Goal: Communication & Community: Ask a question

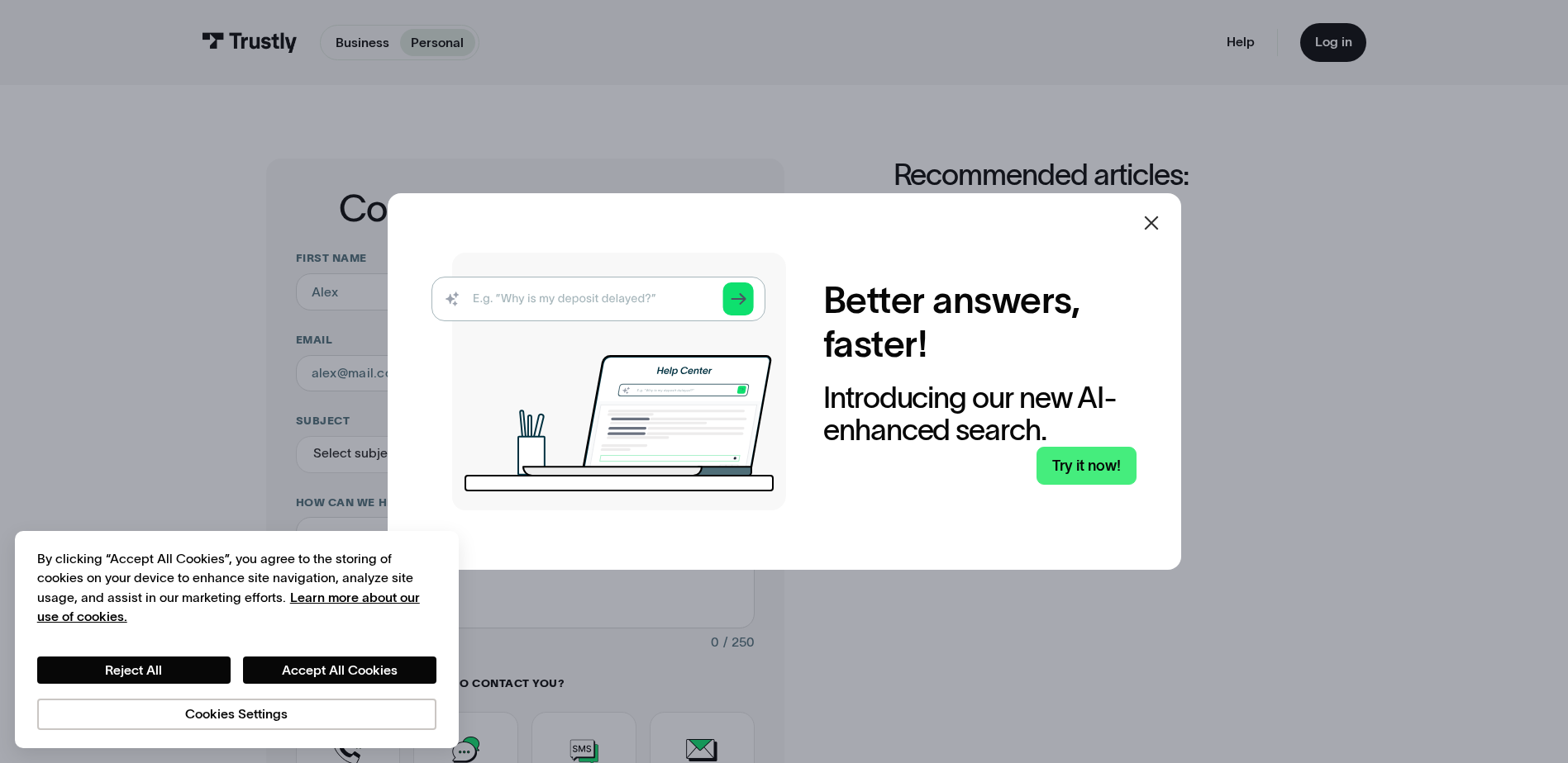
click at [1168, 220] on div at bounding box center [1151, 223] width 39 height 39
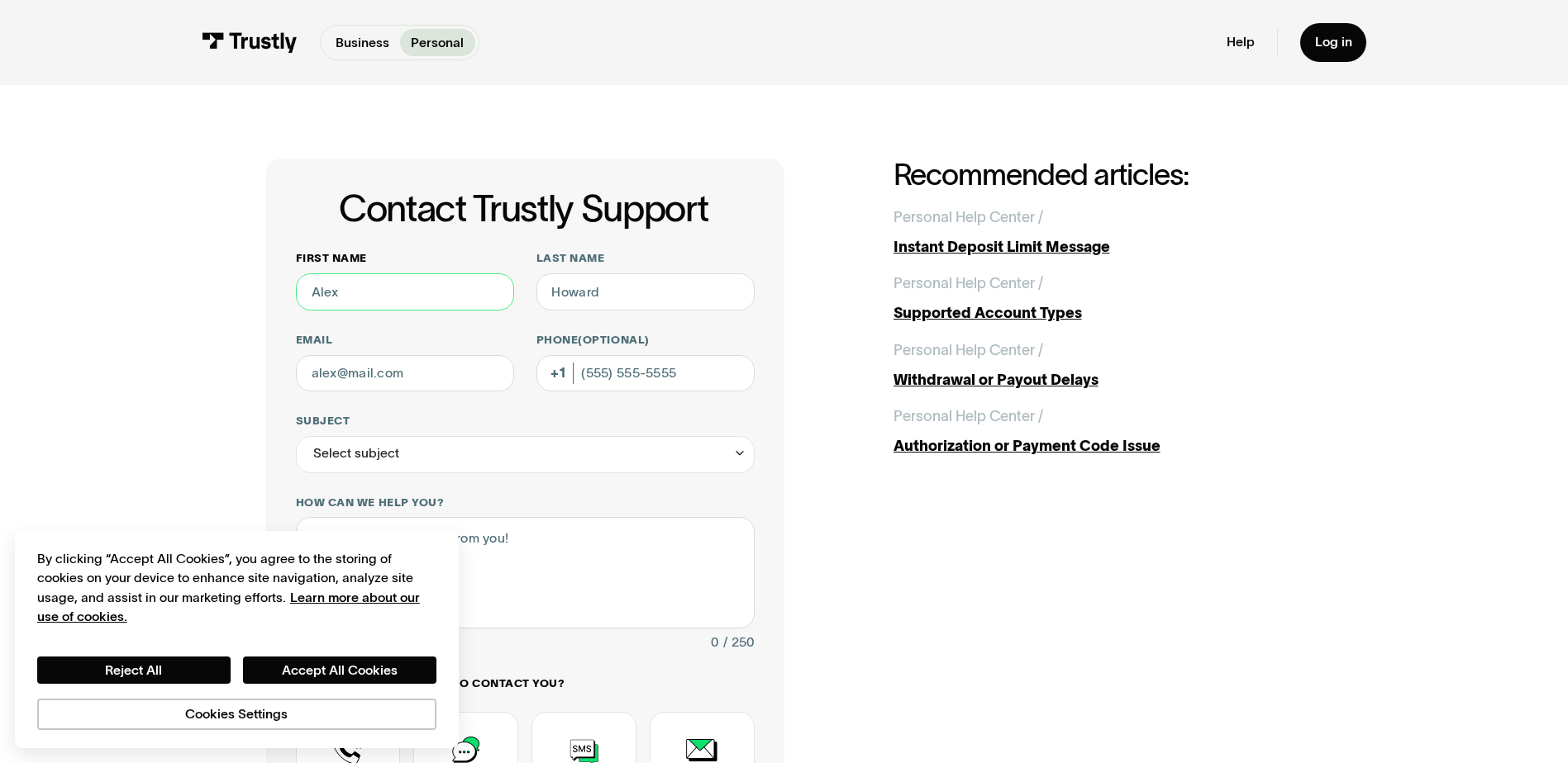
click at [438, 291] on input "First name" at bounding box center [405, 292] width 218 height 38
type input "Matthew Vince"
type input "Brisolari"
type input "mattbris@verizon.net"
type input "(410) 980-1279"
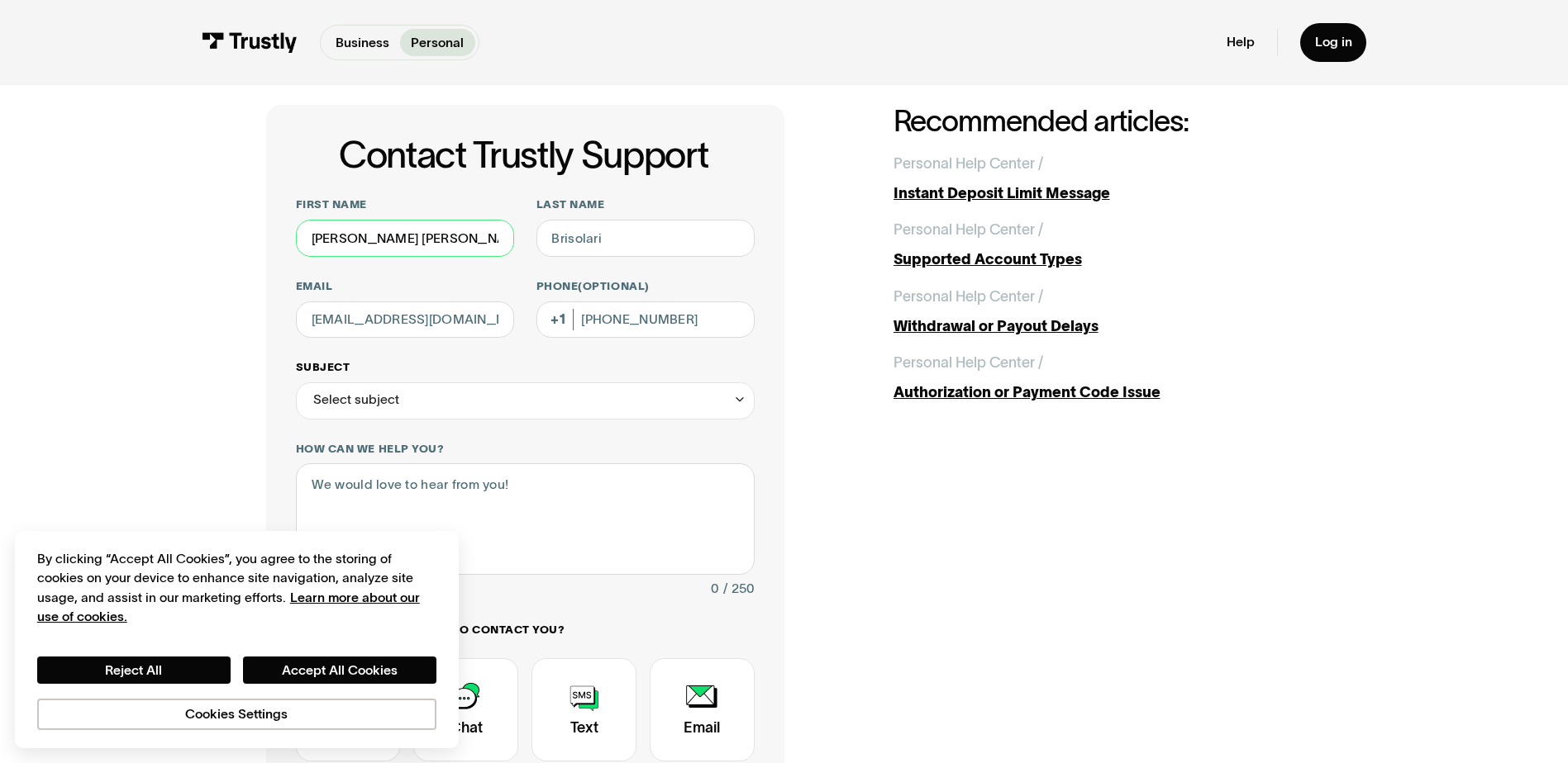
scroll to position [83, 0]
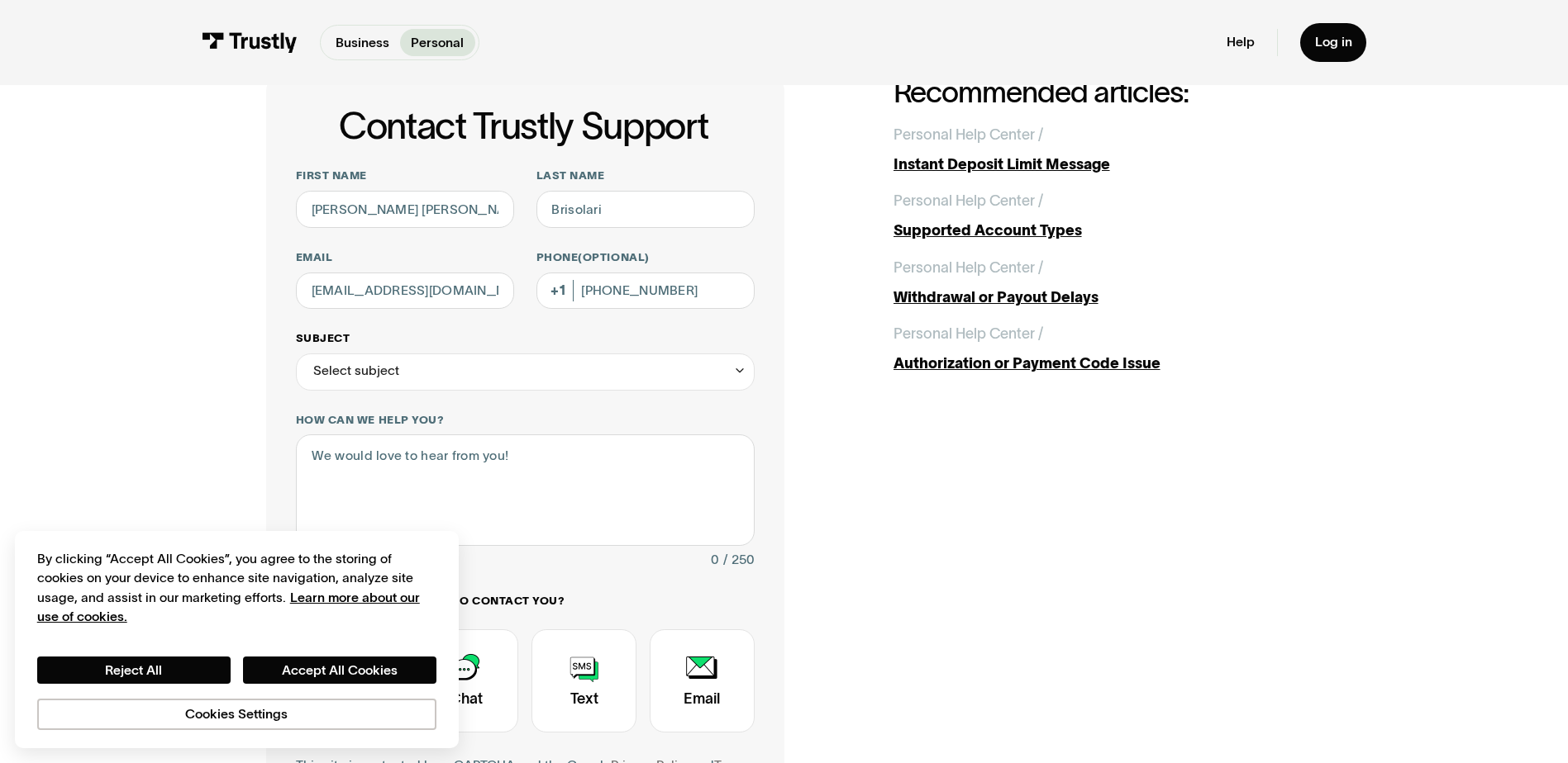
click at [372, 384] on div "Select subject" at bounding box center [525, 372] width 458 height 38
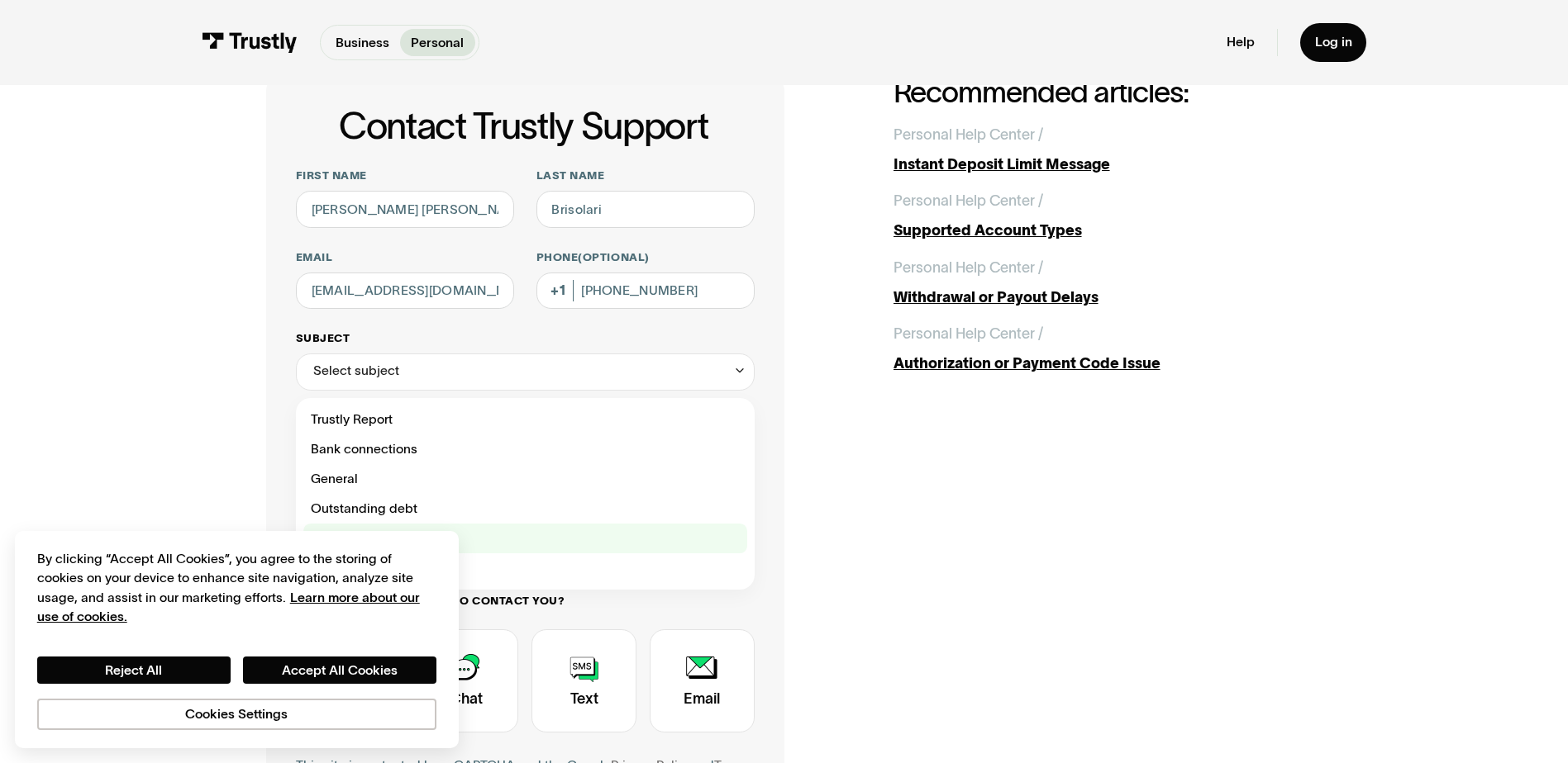
click at [425, 528] on div "Contact Trustly Support" at bounding box center [524, 539] width 443 height 30
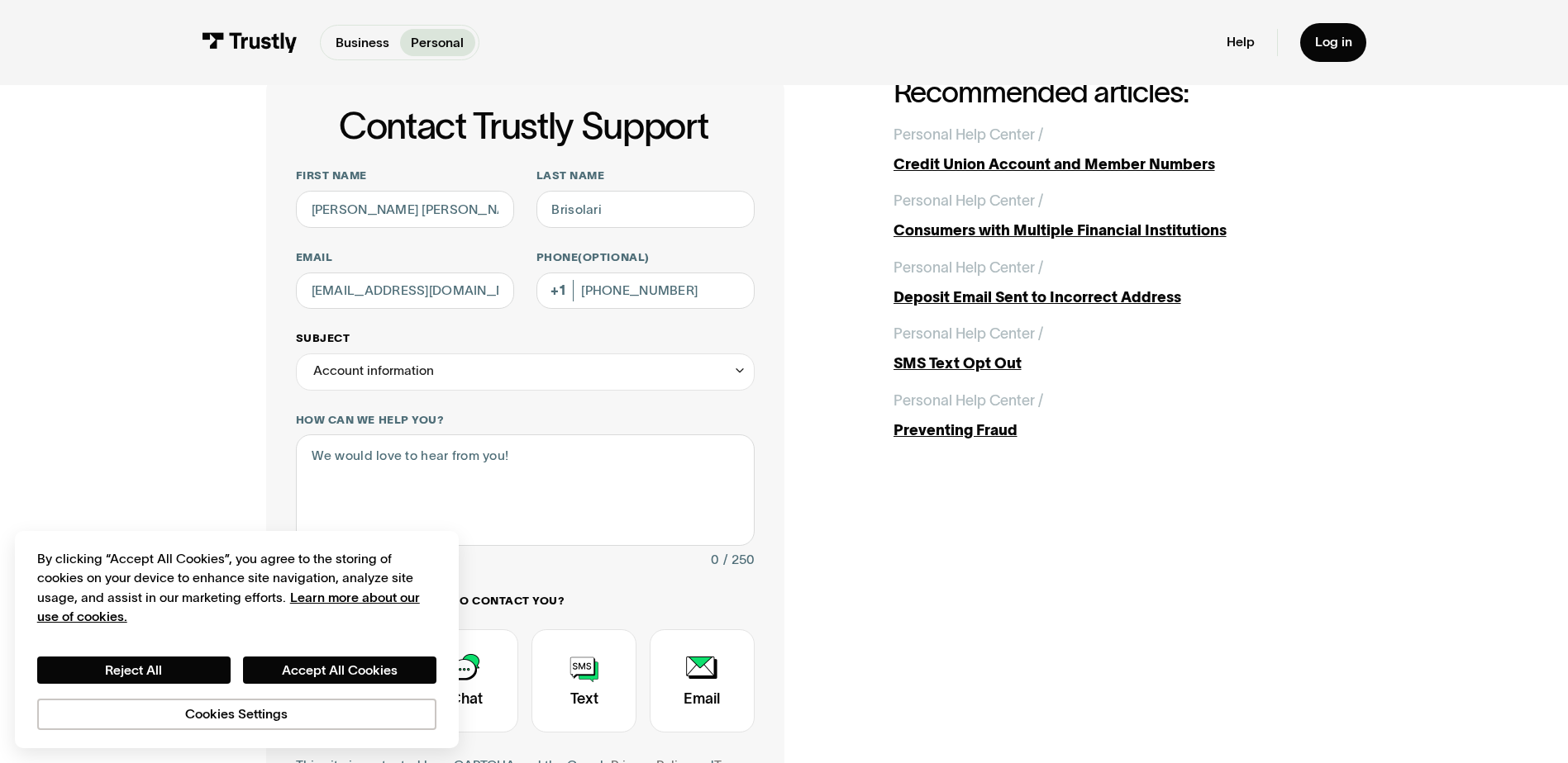
drag, startPoint x: 407, startPoint y: 376, endPoint x: 416, endPoint y: 395, distance: 21.0
click at [409, 376] on div "Account information" at bounding box center [373, 371] width 120 height 23
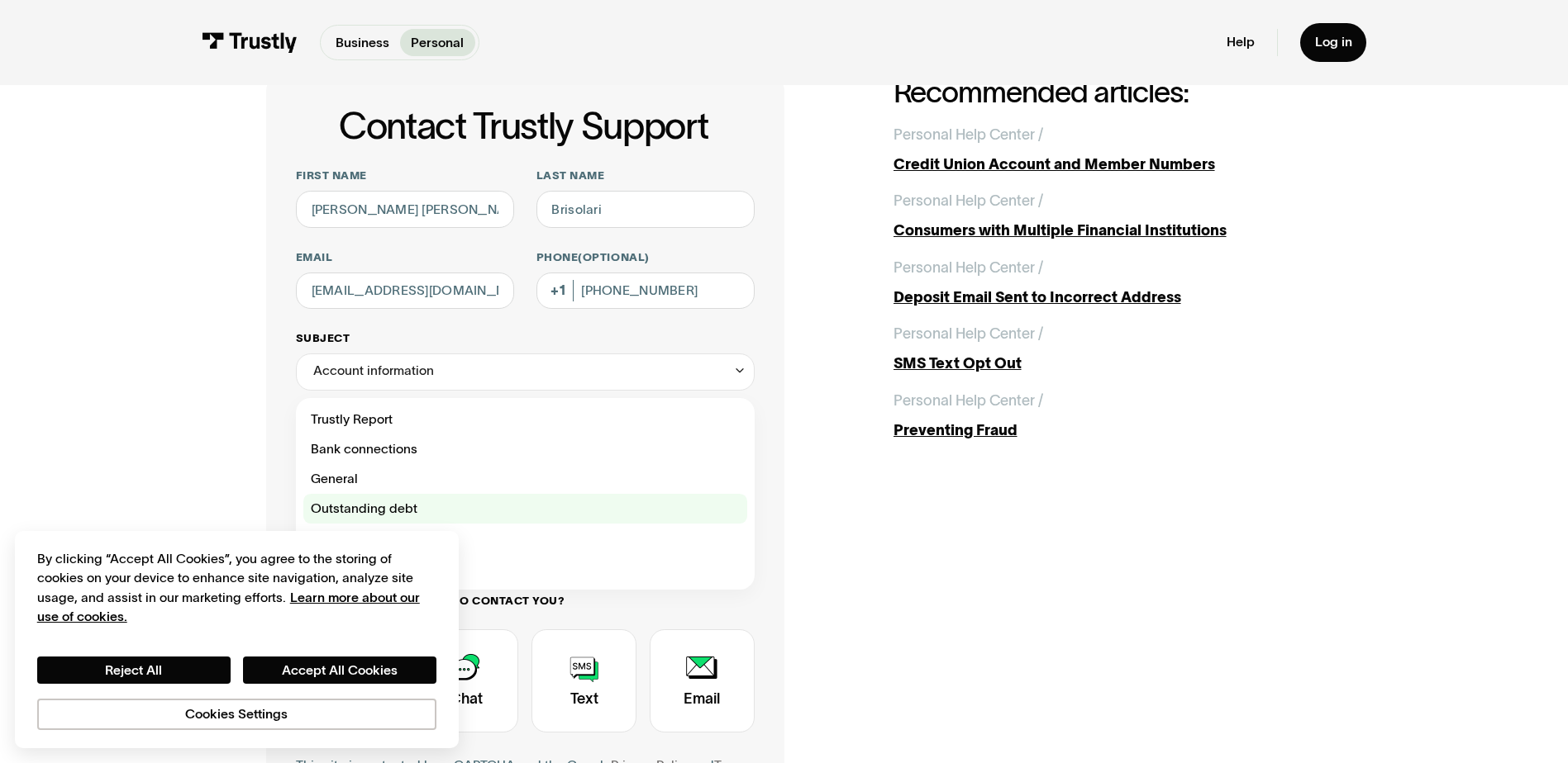
click at [399, 498] on div "Contact Trustly Support" at bounding box center [524, 508] width 443 height 30
type input "**********"
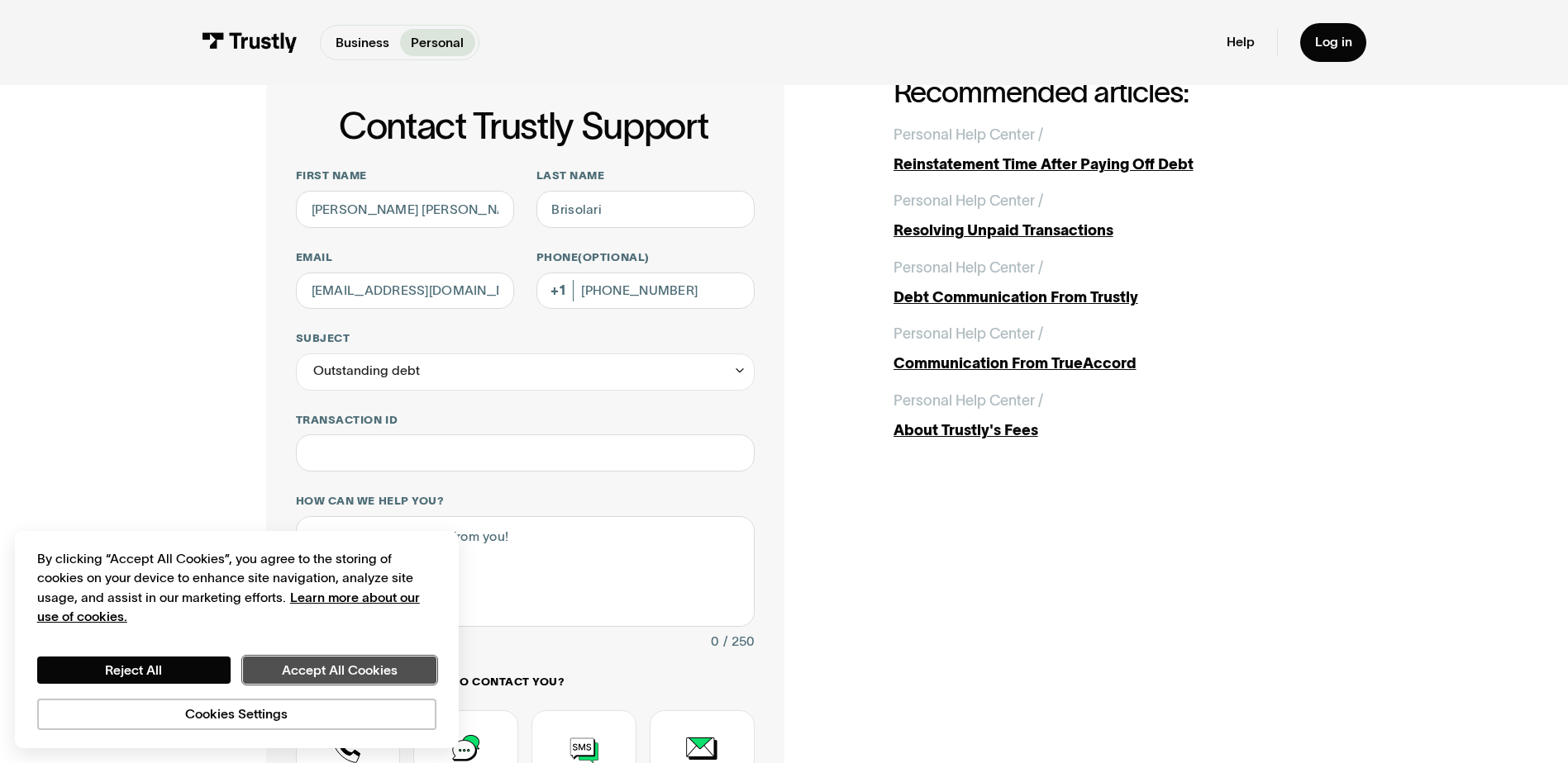
click at [301, 672] on button "Accept All Cookies" at bounding box center [340, 670] width 194 height 28
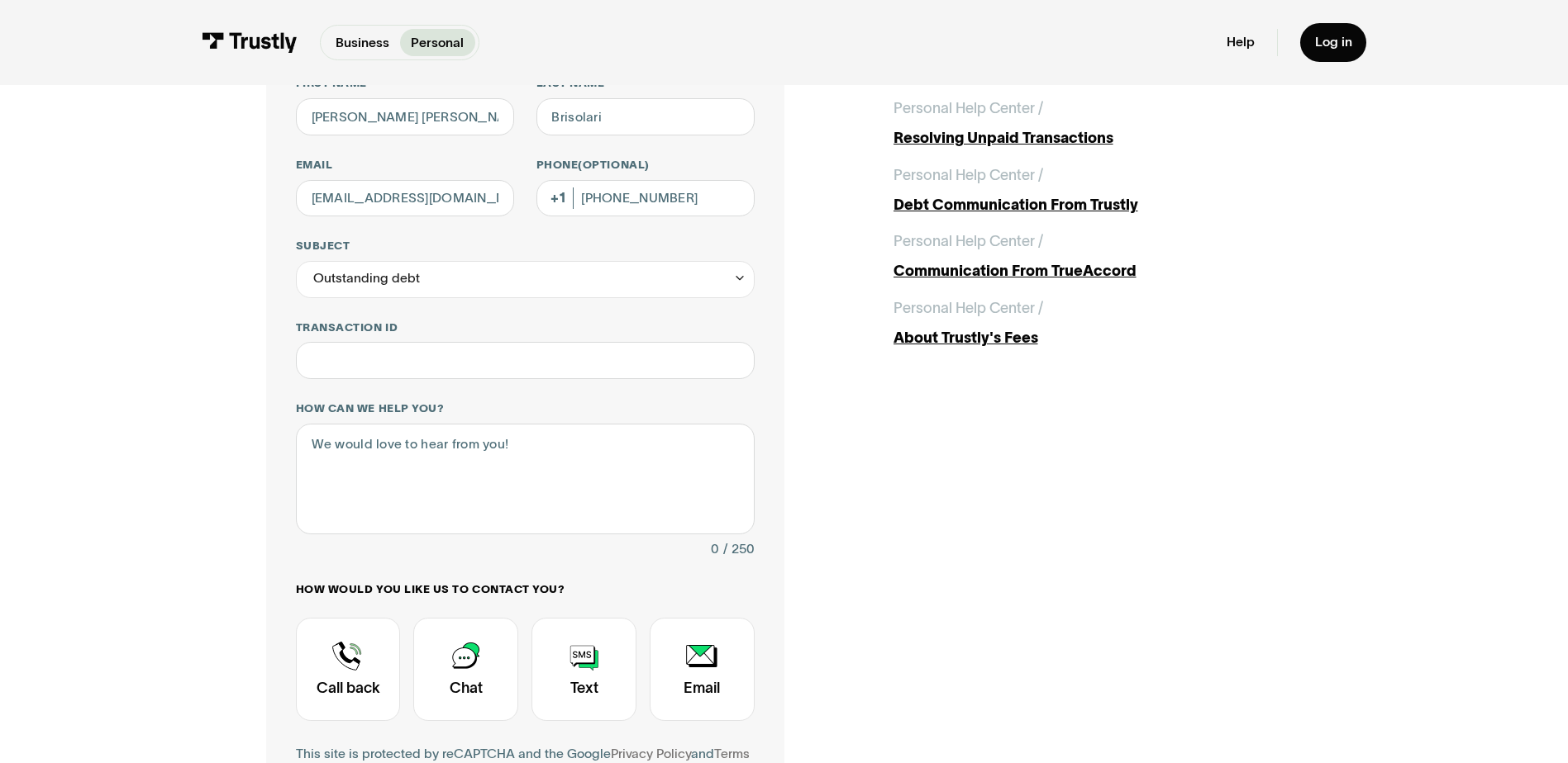
scroll to position [331, 0]
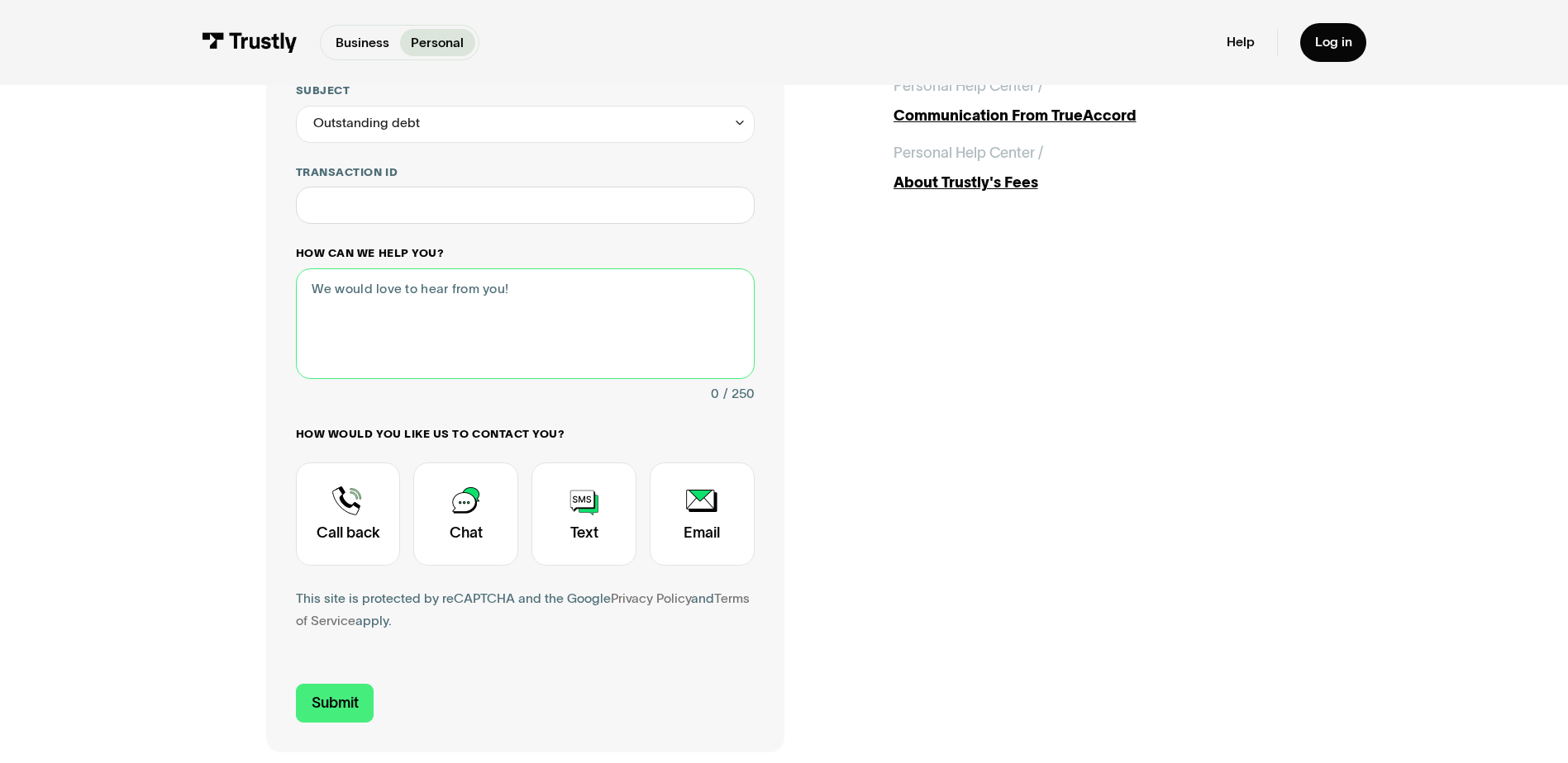
click at [468, 332] on textarea "How can we help you?" at bounding box center [525, 324] width 458 height 111
click at [311, 317] on textarea "How can we help you?" at bounding box center [525, 324] width 458 height 111
type textarea "I"
click at [357, 213] on input "Transaction ID" at bounding box center [525, 205] width 458 height 38
paste input "**********"
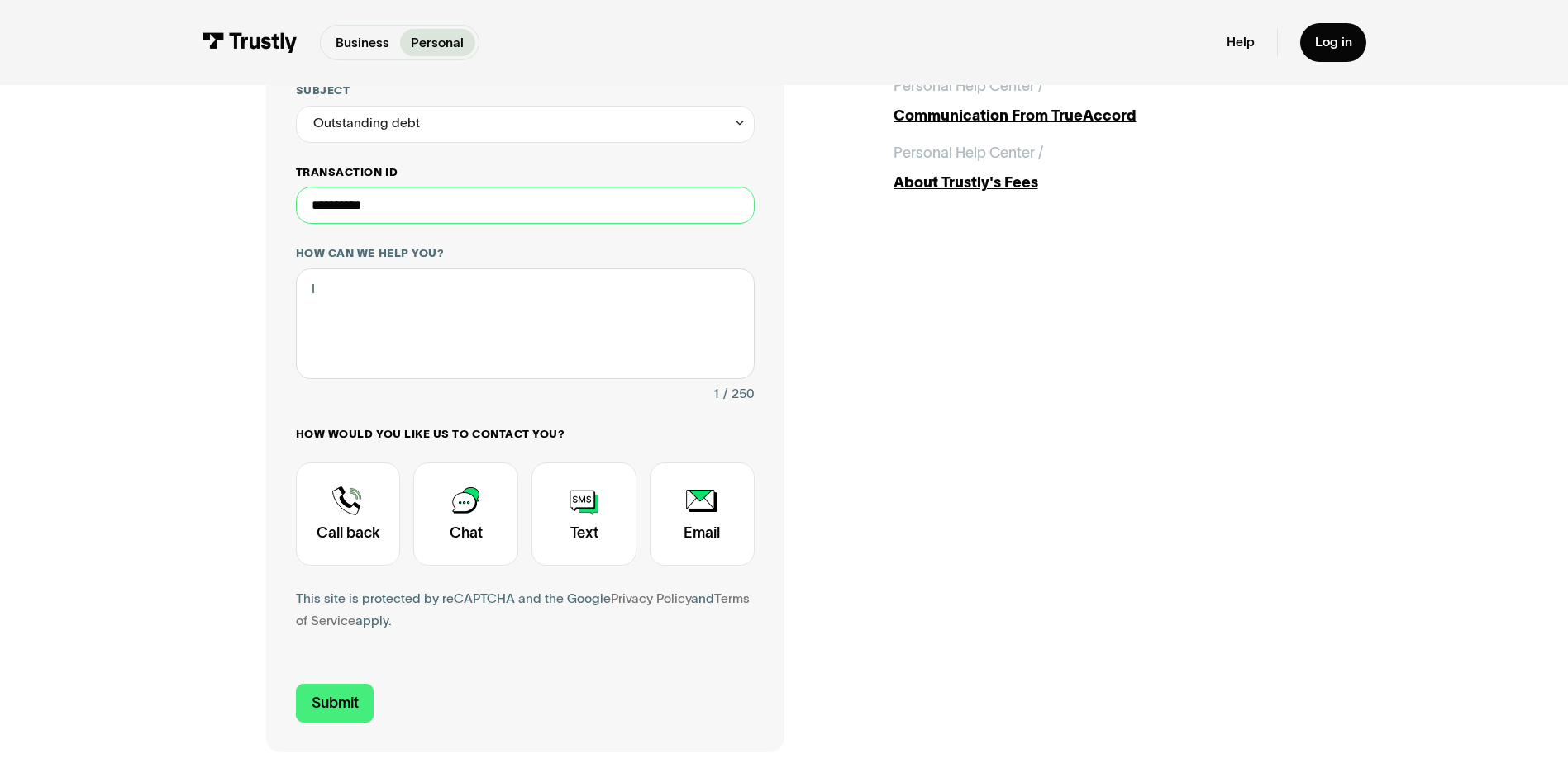
type input "**********"
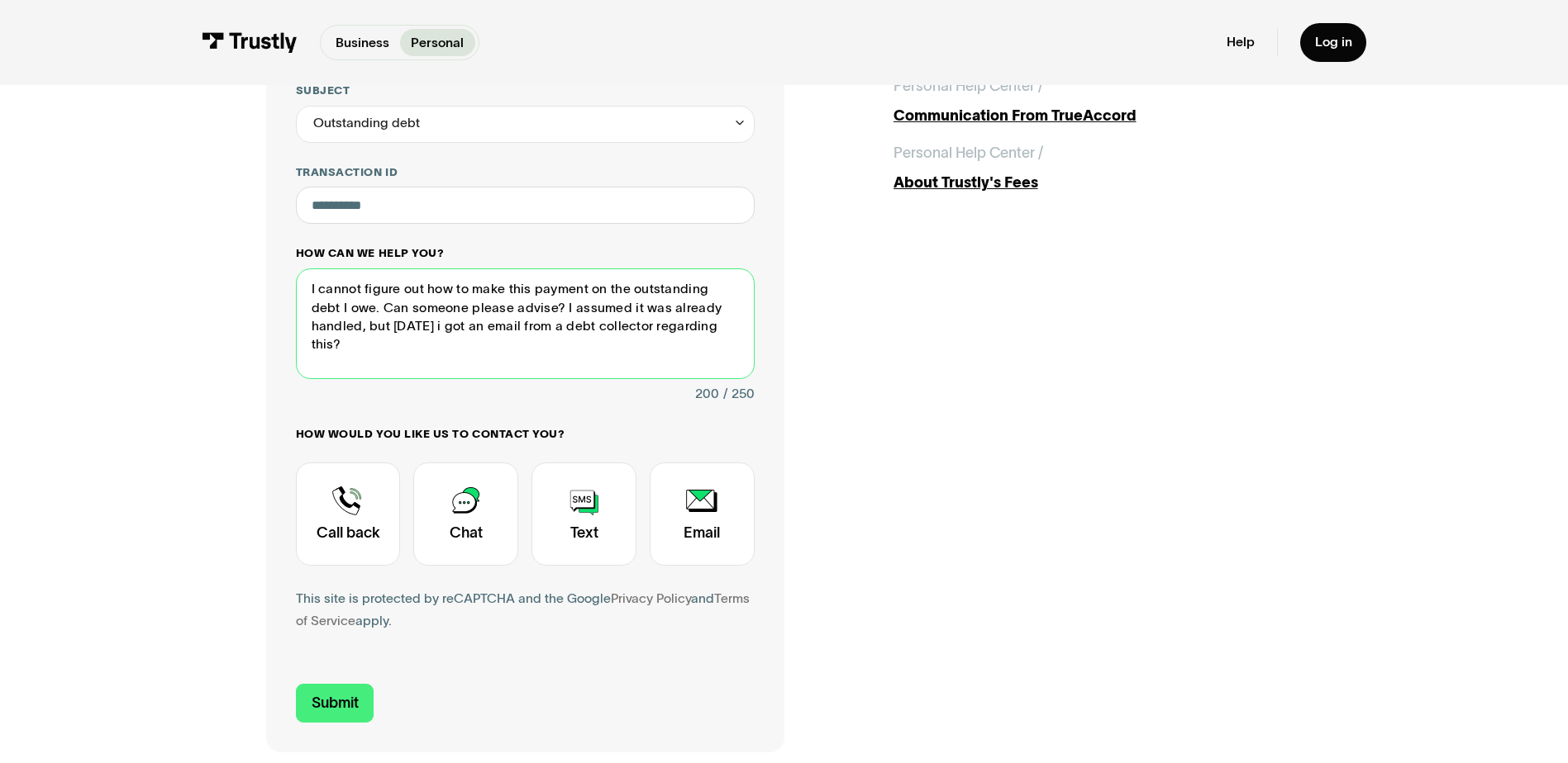
click at [700, 332] on textarea "I cannot figure out how to make this payment on the outstanding debt I owe. Can…" at bounding box center [525, 324] width 458 height 111
type textarea "I cannot figure out how to make this payment on the outstanding debt I owe. Can…"
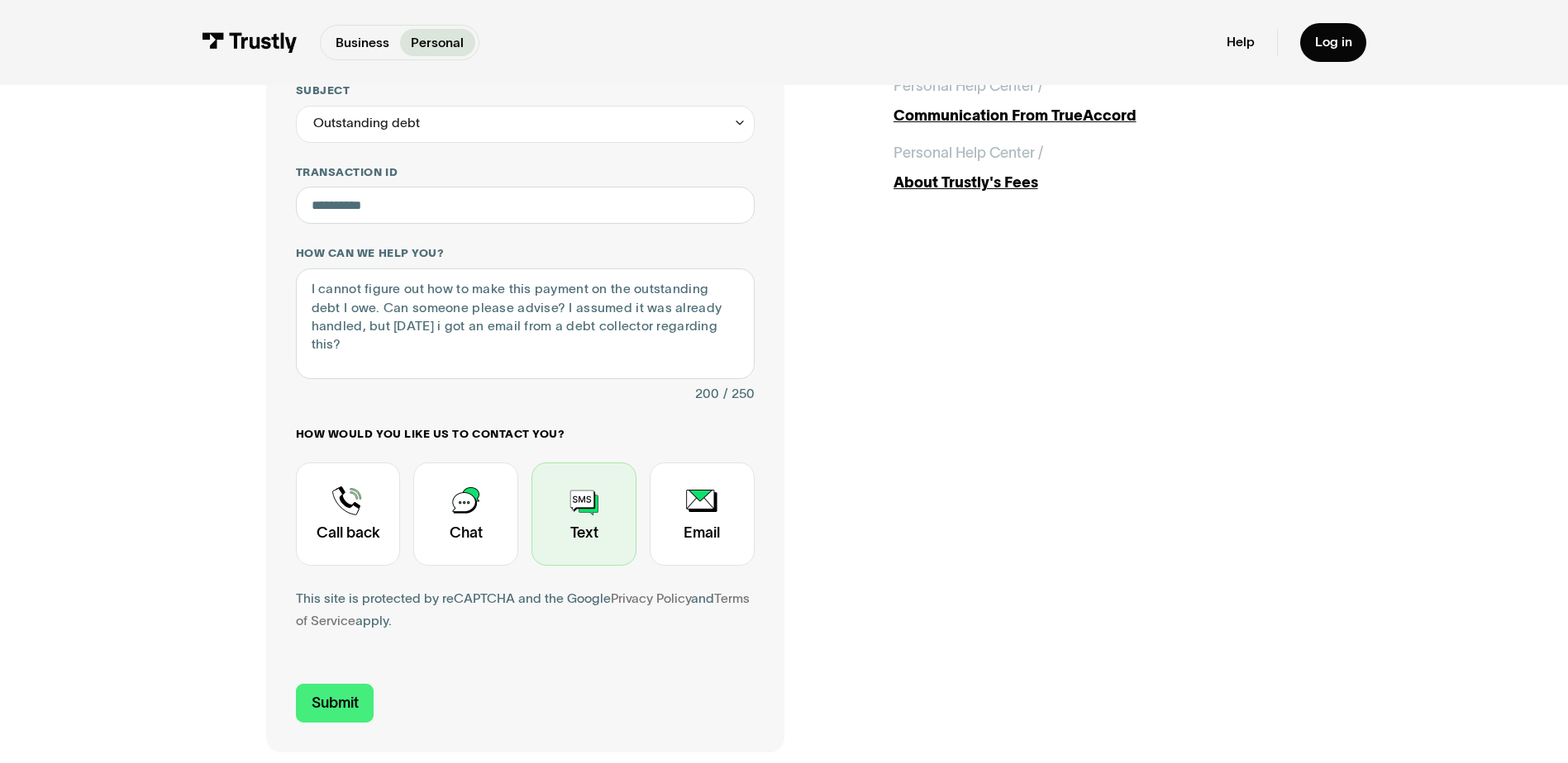
click at [588, 540] on div "Contact Trustly Support" at bounding box center [584, 514] width 105 height 104
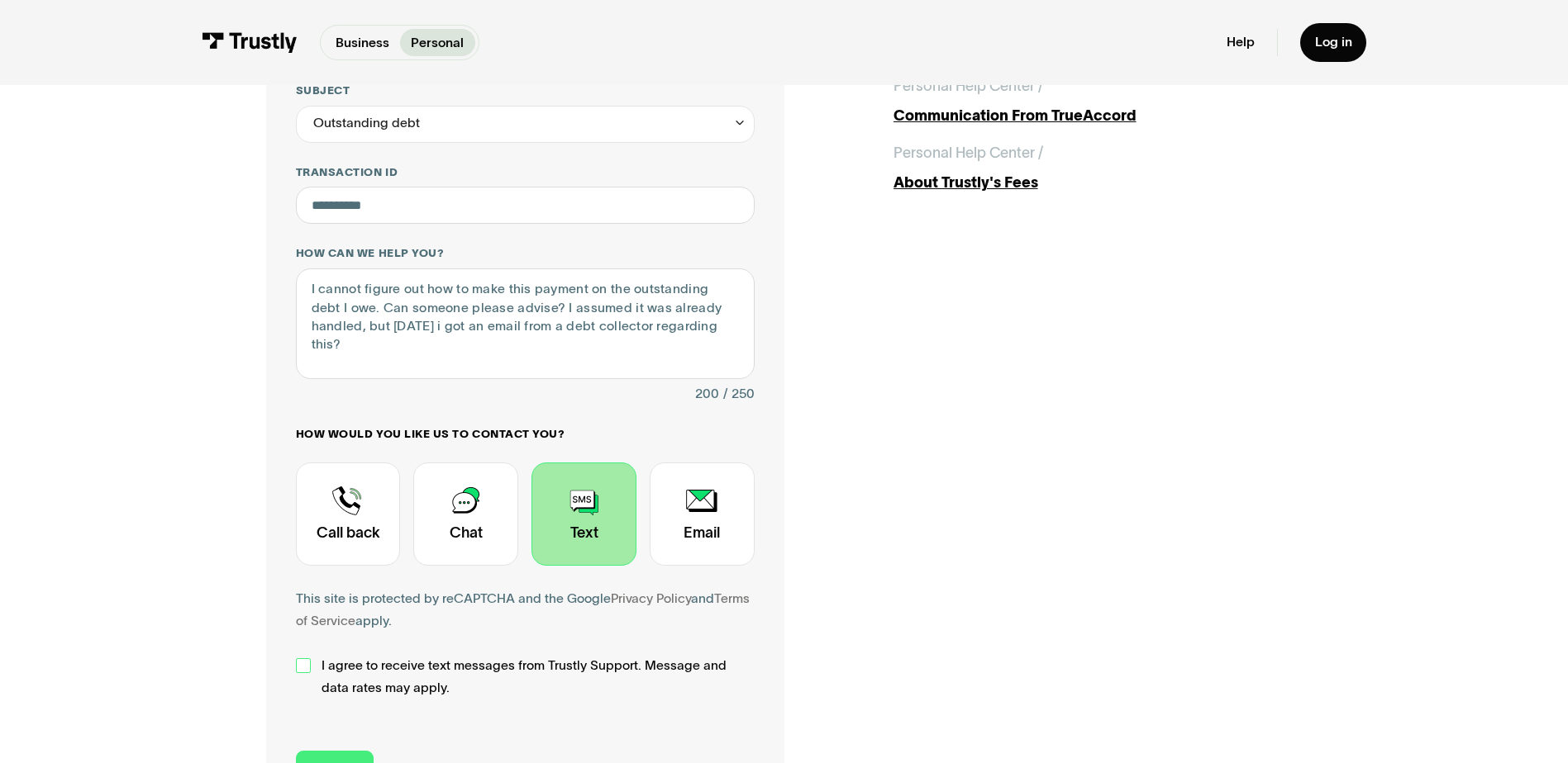
click at [299, 666] on div "Contact Trustly Support" at bounding box center [303, 665] width 15 height 15
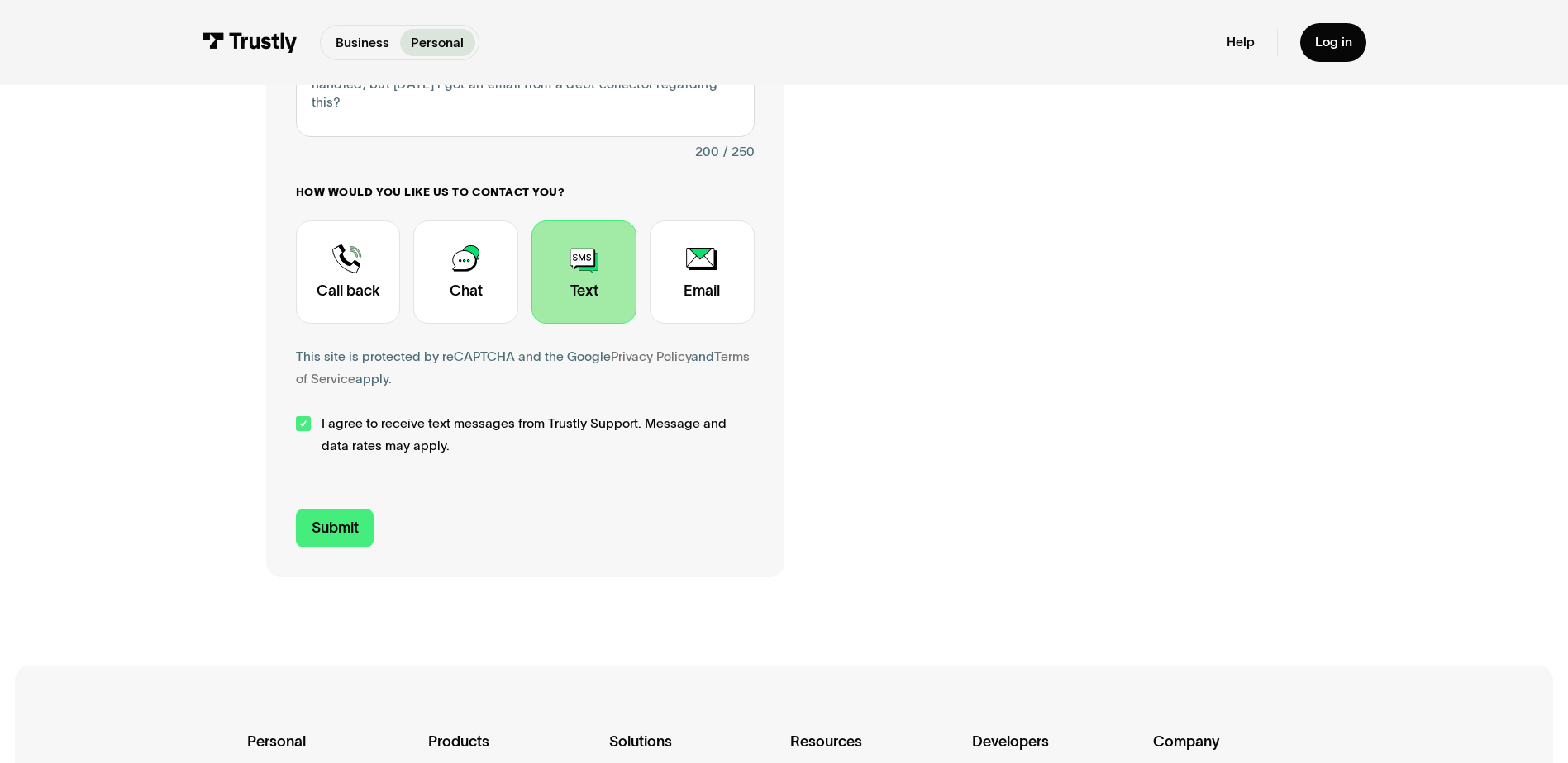
scroll to position [578, 0]
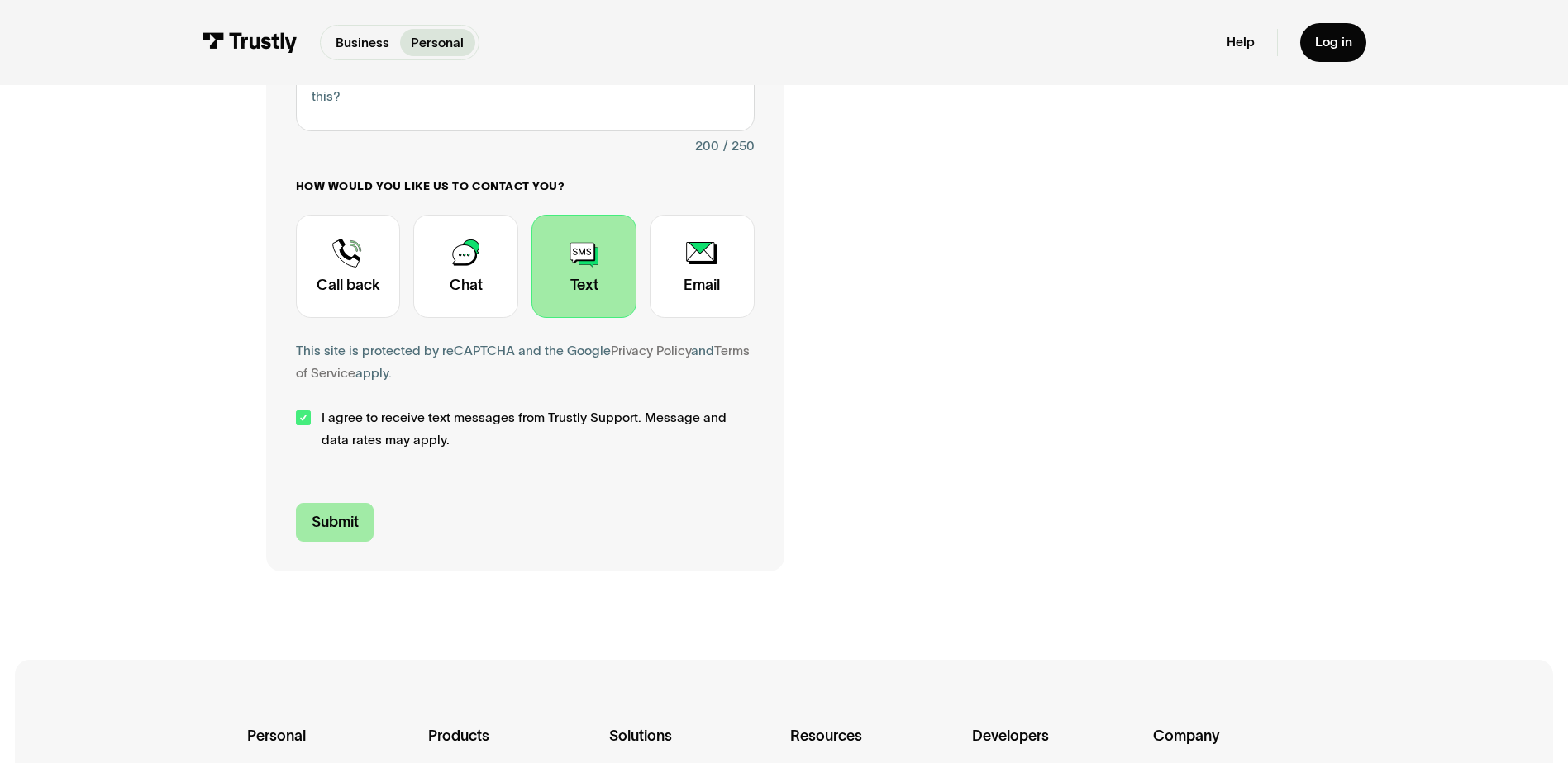
click at [342, 524] on input "Submit" at bounding box center [336, 522] width 79 height 38
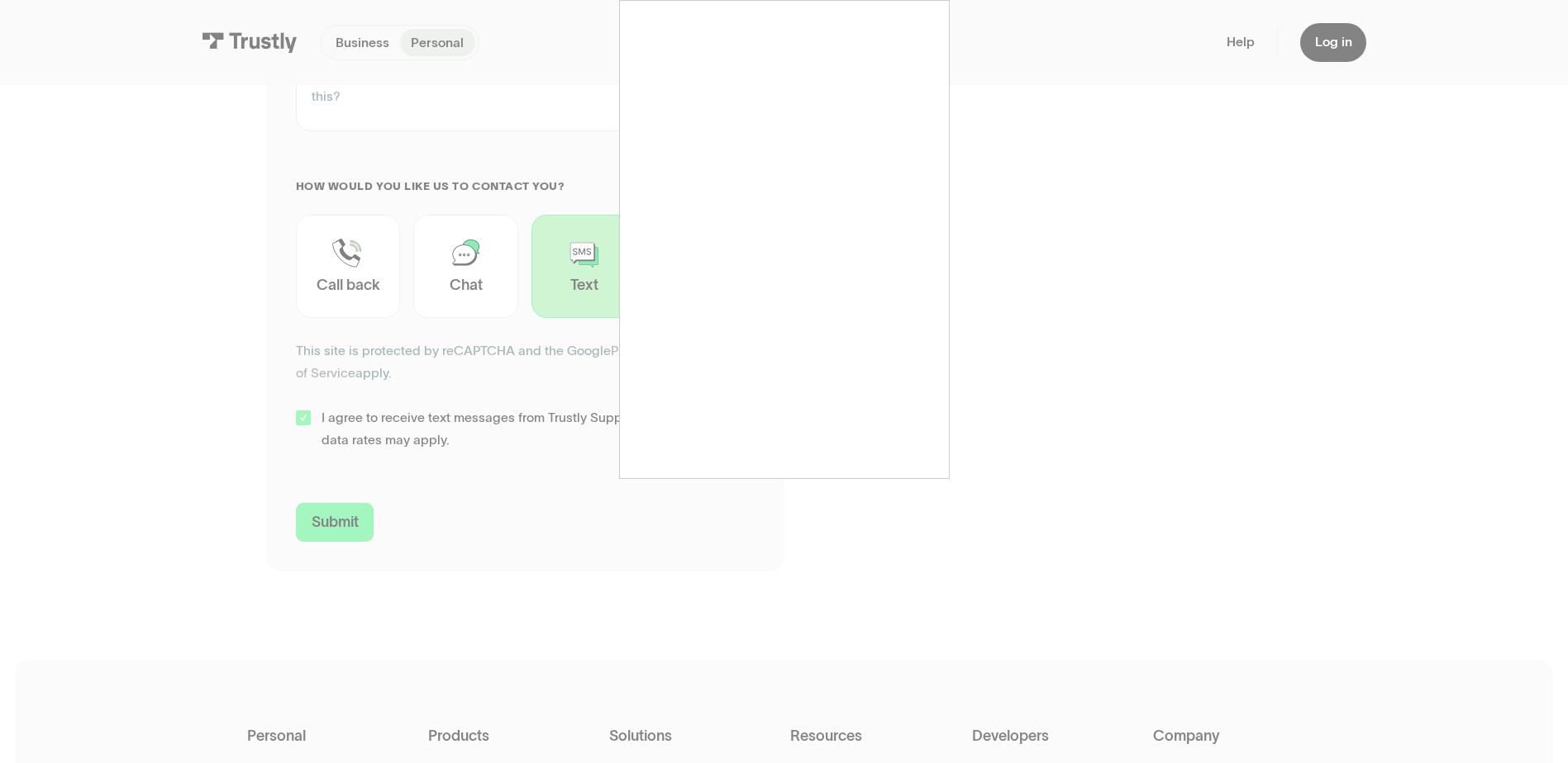
type input "+14109801279"
